Goal: Information Seeking & Learning: Understand process/instructions

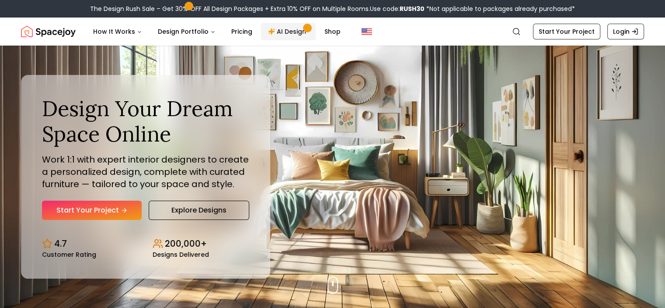
click at [291, 33] on link "AI Design" at bounding box center [288, 31] width 55 height 17
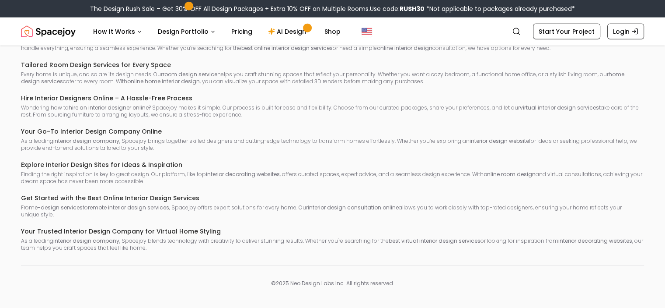
scroll to position [2245, 0]
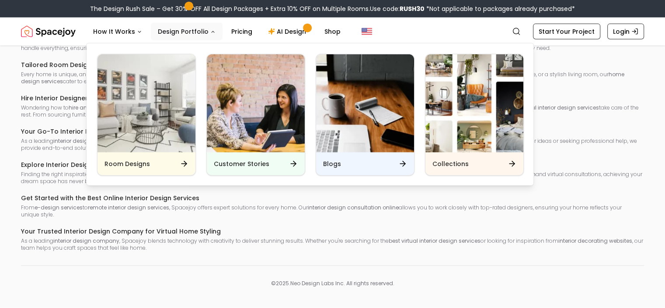
click at [187, 35] on button "Design Portfolio" at bounding box center [187, 31] width 72 height 17
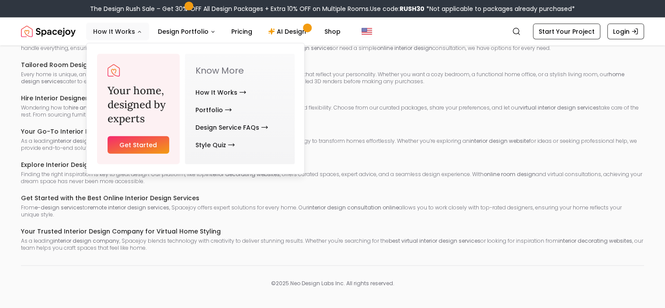
click at [110, 29] on button "How It Works" at bounding box center [117, 31] width 63 height 17
click at [208, 94] on link "How It Works" at bounding box center [221, 92] width 51 height 17
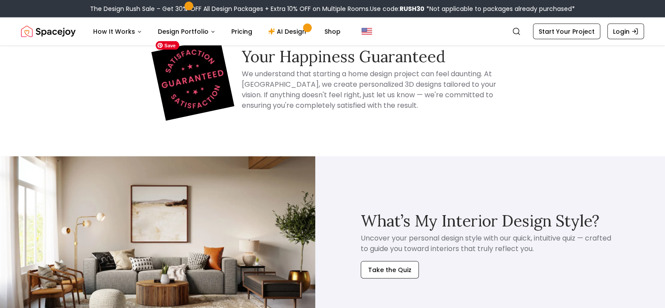
scroll to position [1968, 0]
